Goal: Navigation & Orientation: Find specific page/section

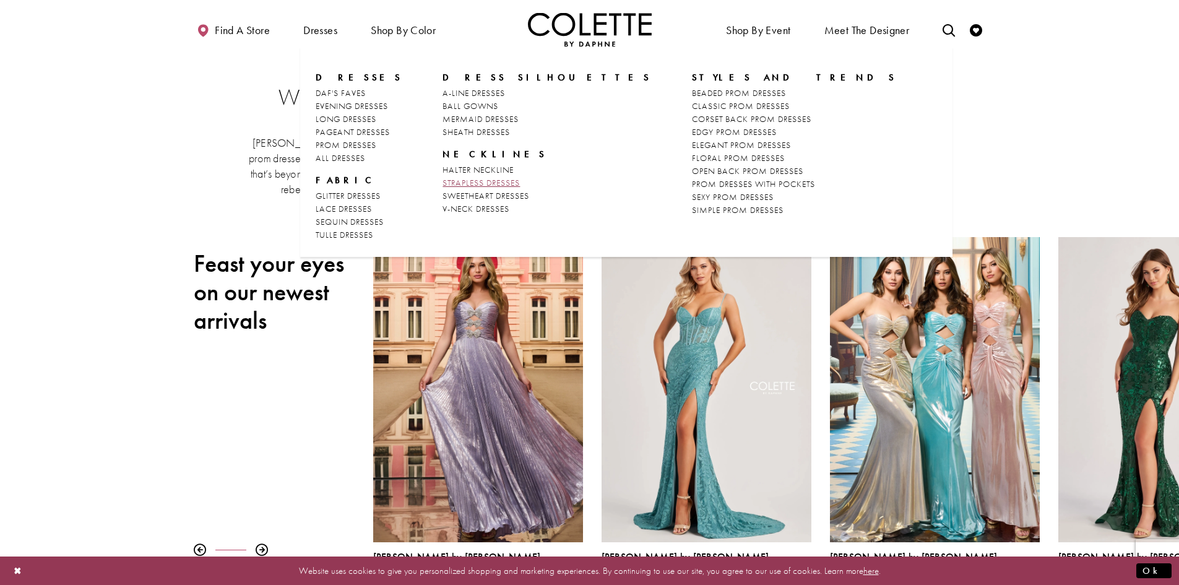
click at [480, 181] on span "STRAPLESS DRESSES" at bounding box center [481, 182] width 77 height 11
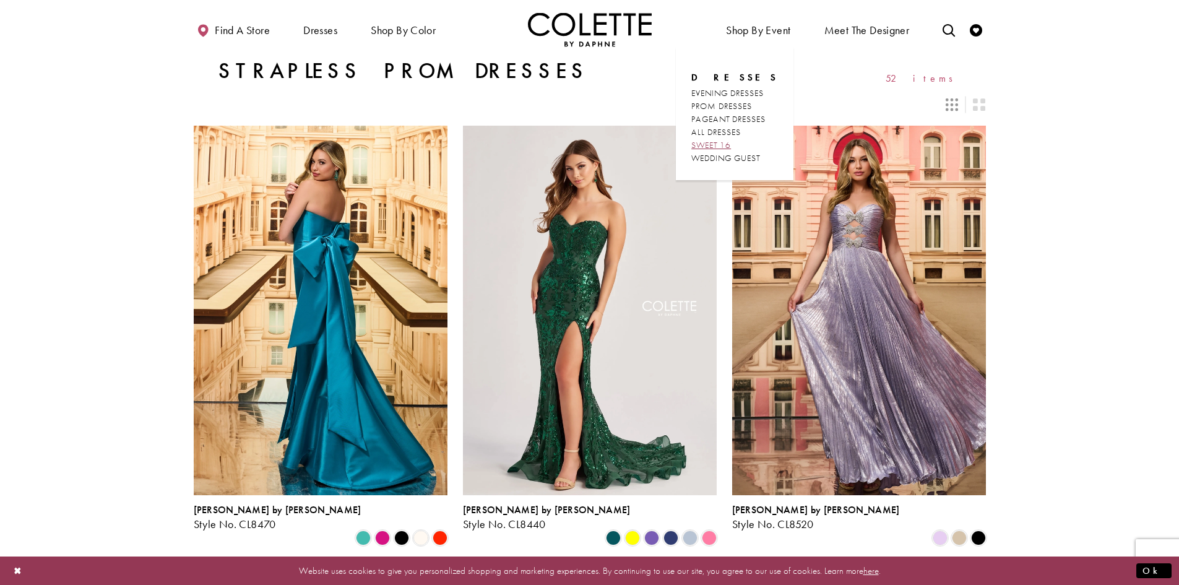
click at [729, 141] on span "SWEET 16" at bounding box center [712, 144] width 40 height 11
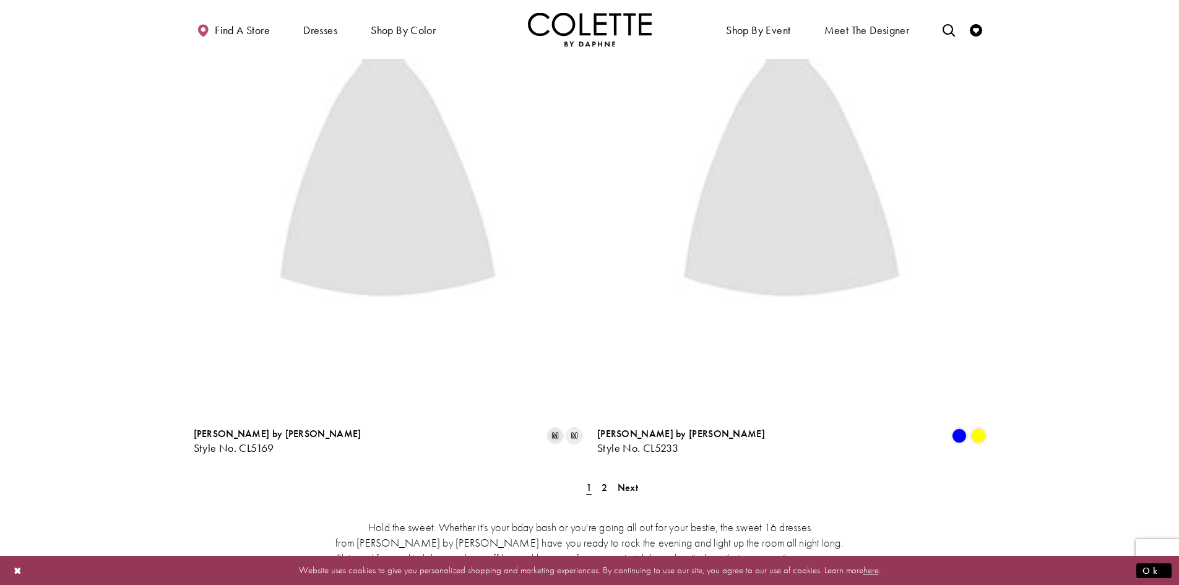
scroll to position [2229, 0]
